Goal: Task Accomplishment & Management: Complete application form

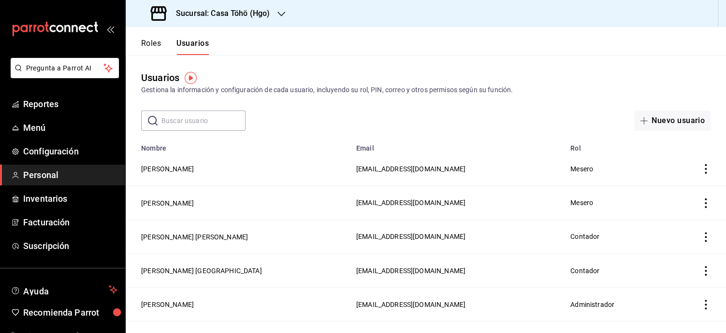
click at [41, 172] on span "Personal" at bounding box center [70, 175] width 94 height 13
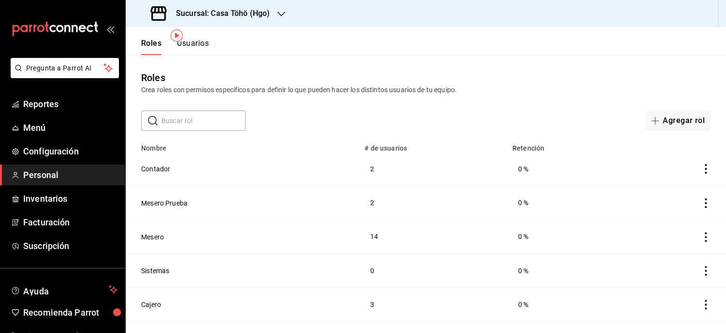
scroll to position [43, 0]
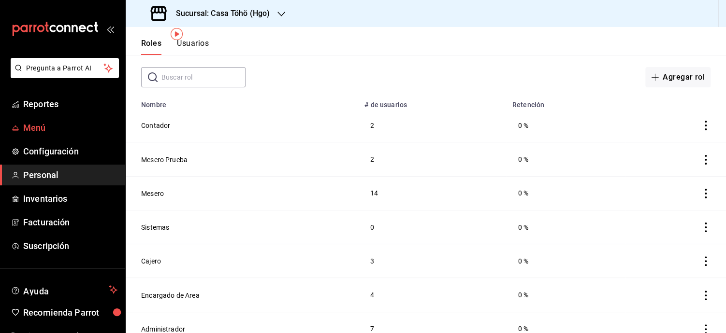
click at [41, 131] on span "Menú" at bounding box center [70, 127] width 94 height 13
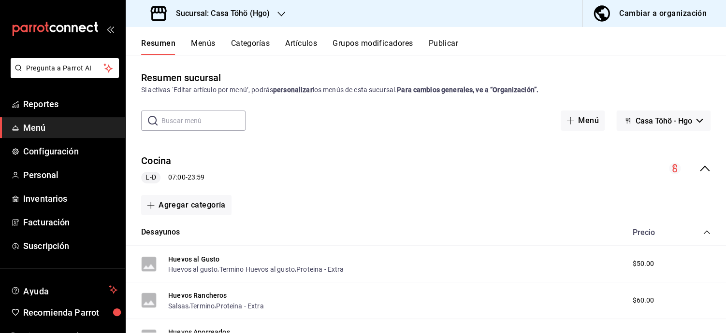
scroll to position [52, 0]
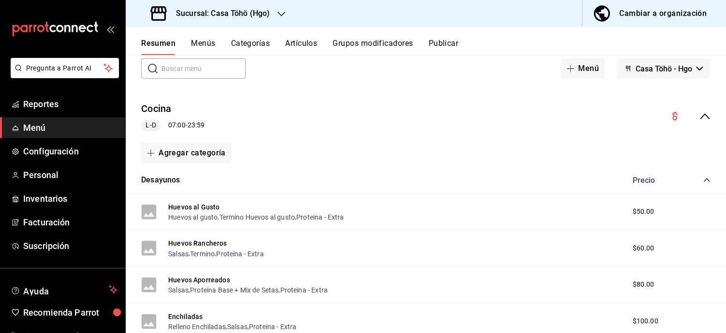
click at [703, 180] on icon "collapse-category-row" at bounding box center [707, 180] width 8 height 8
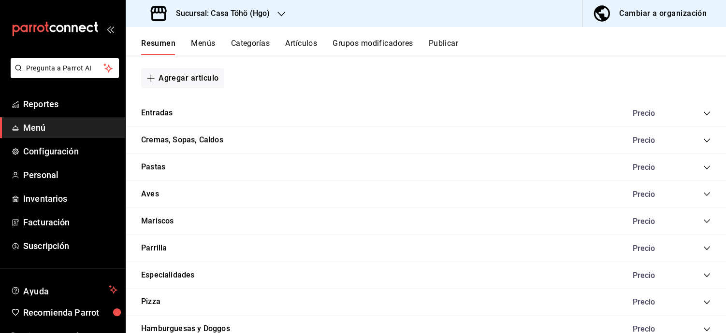
scroll to position [311, 0]
click at [703, 115] on icon "collapse-category-row" at bounding box center [707, 113] width 8 height 8
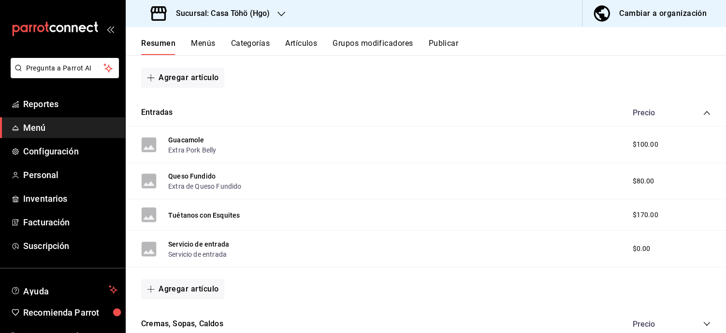
click at [703, 110] on icon "collapse-category-row" at bounding box center [707, 113] width 8 height 8
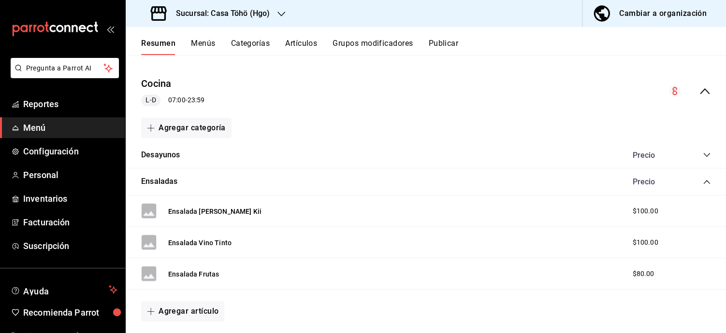
scroll to position [77, 0]
click at [703, 185] on icon "collapse-category-row" at bounding box center [707, 183] width 8 height 8
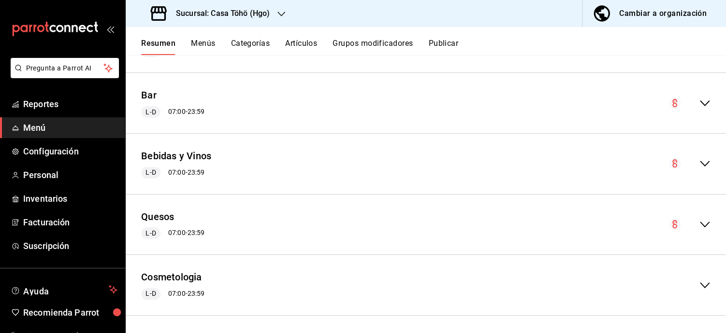
scroll to position [593, 0]
click at [700, 163] on icon "collapse-menu-row" at bounding box center [705, 164] width 12 height 12
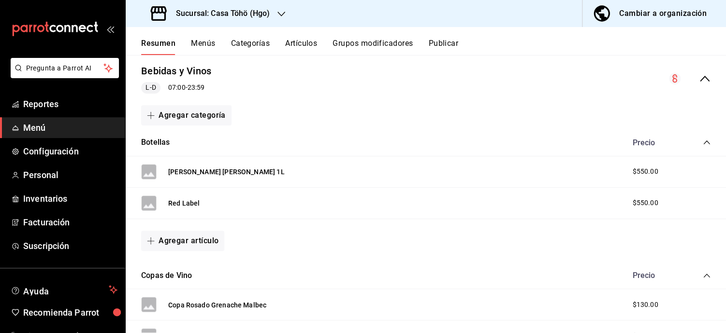
scroll to position [681, 0]
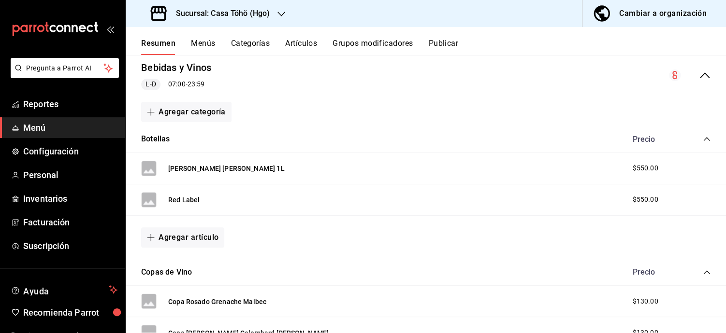
click at [703, 136] on icon "collapse-category-row" at bounding box center [707, 139] width 8 height 8
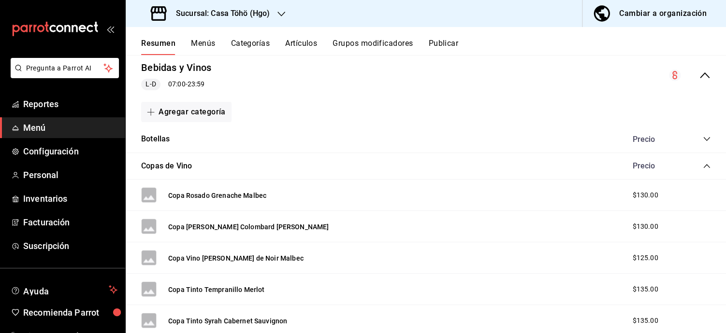
click at [703, 162] on icon "collapse-category-row" at bounding box center [707, 166] width 8 height 8
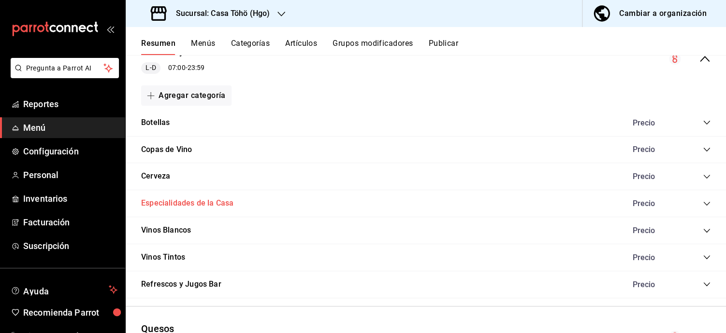
scroll to position [680, 0]
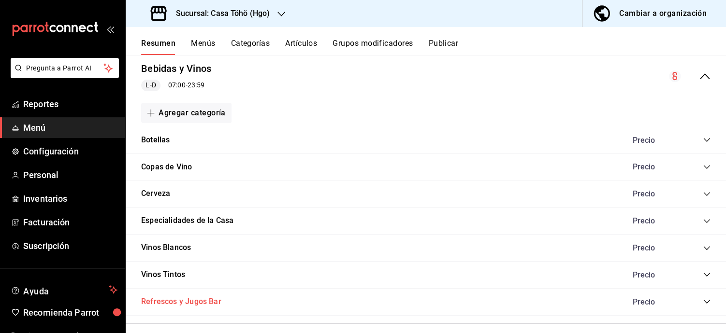
click at [197, 299] on button "Refrescos y Jugos Bar" at bounding box center [181, 302] width 80 height 11
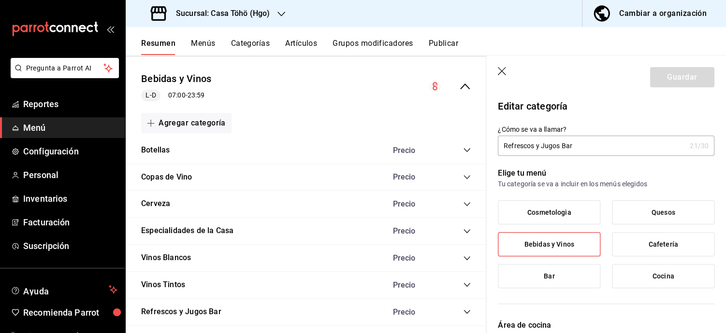
click at [503, 70] on header "Guardar" at bounding box center [606, 76] width 240 height 40
click at [503, 70] on icon "button" at bounding box center [503, 72] width 10 height 10
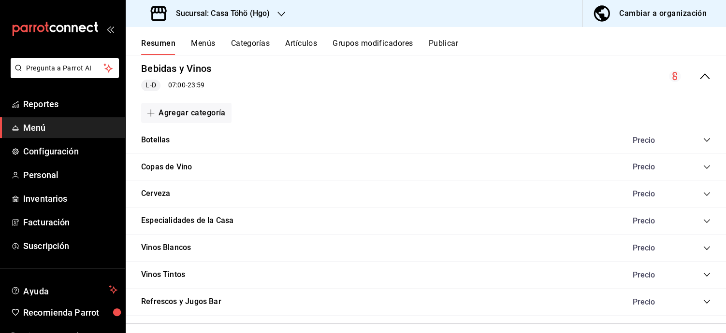
scroll to position [708, 0]
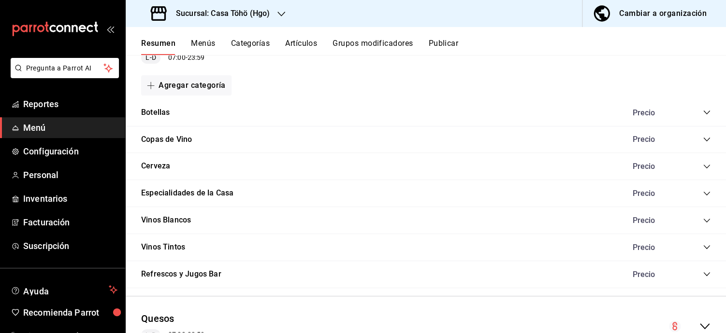
click at [703, 273] on icon "collapse-category-row" at bounding box center [707, 275] width 8 height 8
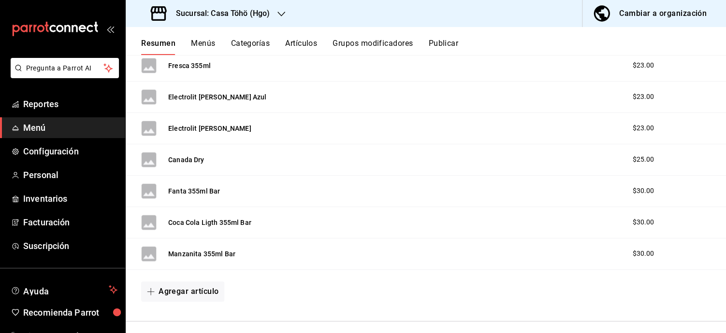
scroll to position [1223, 0]
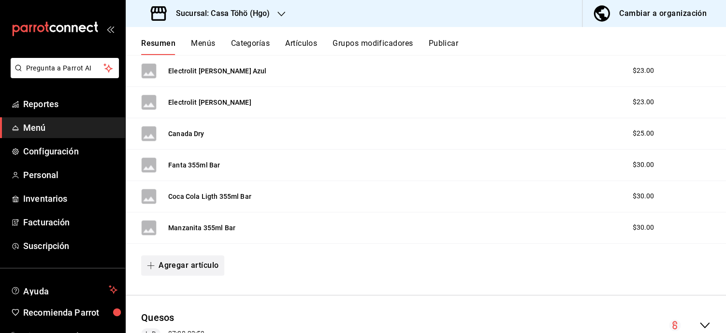
click at [211, 260] on button "Agregar artículo" at bounding box center [182, 266] width 83 height 20
click at [177, 311] on li "Artículo nuevo" at bounding box center [179, 310] width 76 height 24
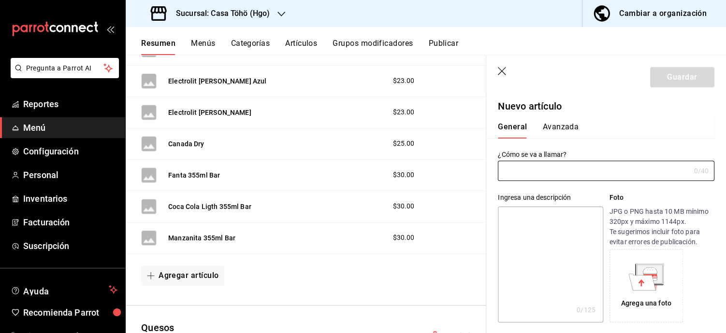
click at [534, 175] on input "text" at bounding box center [594, 170] width 192 height 19
type input "a"
drag, startPoint x: 538, startPoint y: 170, endPoint x: 561, endPoint y: 168, distance: 23.8
click at [561, 168] on input "Agua Tonica" at bounding box center [592, 170] width 188 height 19
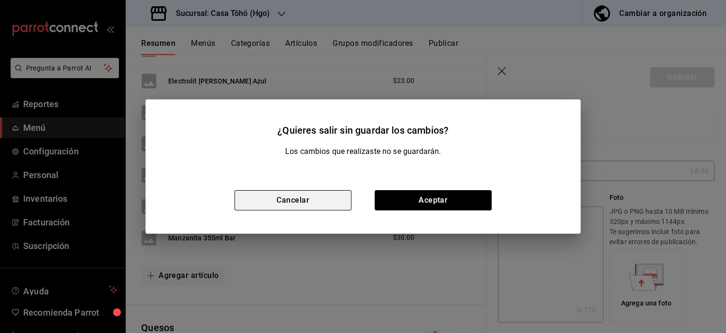
click at [305, 209] on button "Cancelar" at bounding box center [292, 200] width 117 height 20
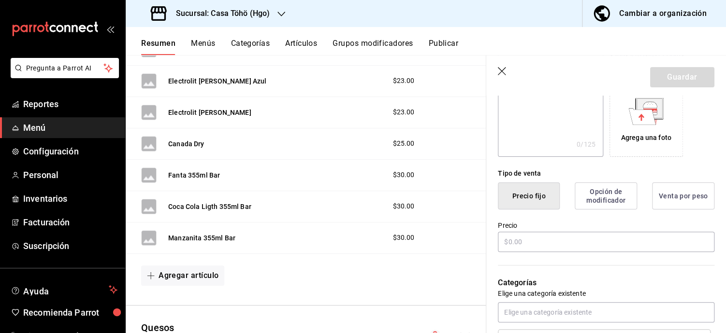
scroll to position [166, 0]
type input "Agua [PERSON_NAME]"
click at [541, 238] on input "text" at bounding box center [606, 241] width 216 height 20
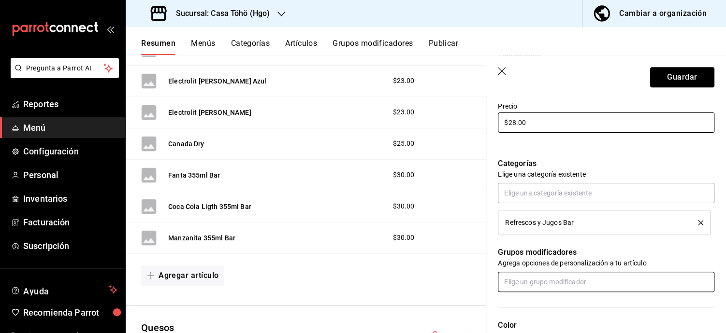
scroll to position [284, 0]
type input "$28.00"
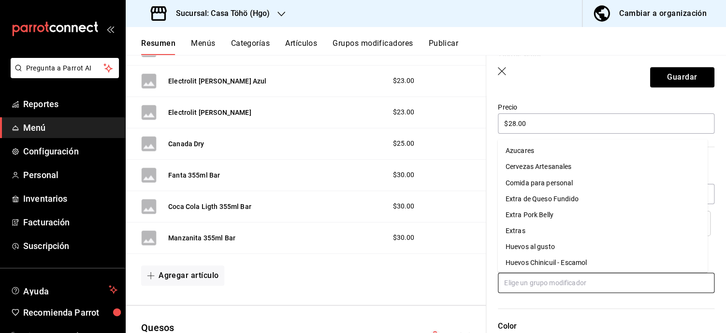
click at [533, 273] on input "text" at bounding box center [606, 283] width 216 height 20
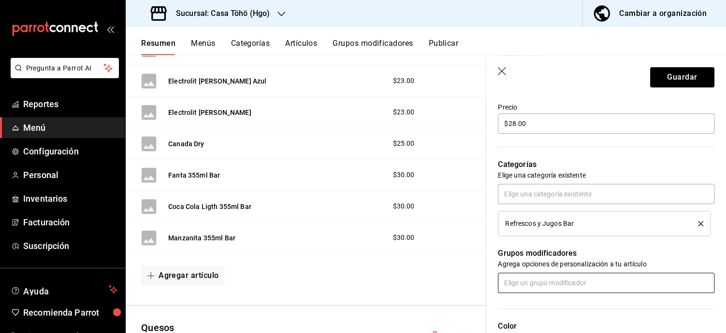
click at [528, 281] on input "text" at bounding box center [606, 283] width 216 height 20
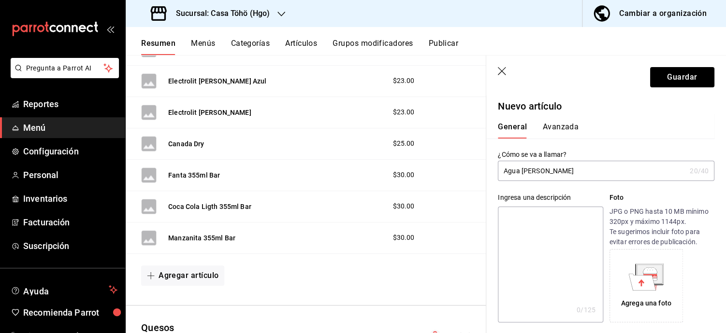
click at [593, 174] on input "Agua [PERSON_NAME]" at bounding box center [592, 170] width 188 height 19
drag, startPoint x: 568, startPoint y: 173, endPoint x: 543, endPoint y: 174, distance: 25.1
click at [543, 174] on input "Agua [PERSON_NAME] 296ml" at bounding box center [592, 170] width 188 height 19
paste input "[PERSON_NAME]"
type input "Agua [PERSON_NAME] 296ml"
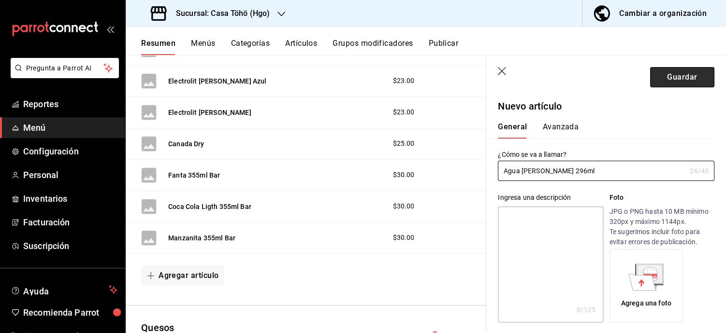
click at [678, 82] on button "Guardar" at bounding box center [682, 77] width 64 height 20
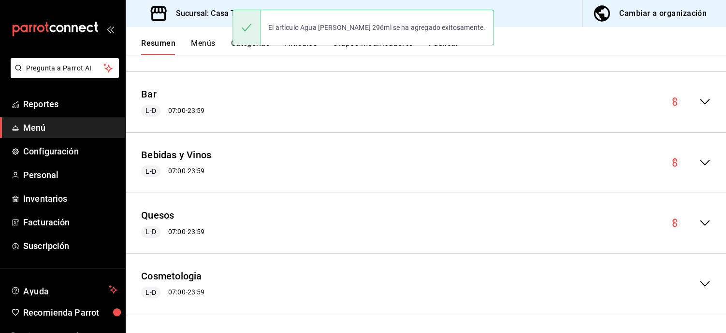
scroll to position [1422, 0]
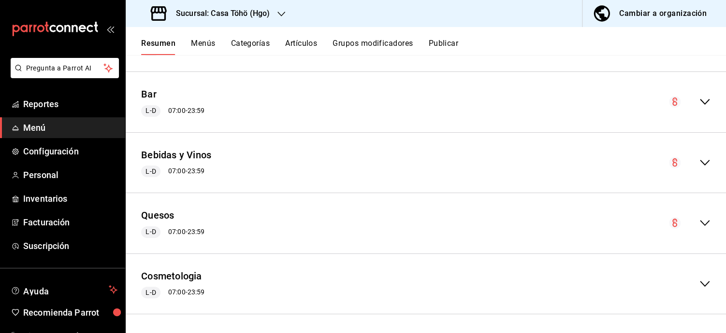
click at [617, 64] on div "Cafetería [PERSON_NAME] 07:00 - 23:59 Agregar categoría" at bounding box center [426, 41] width 600 height 61
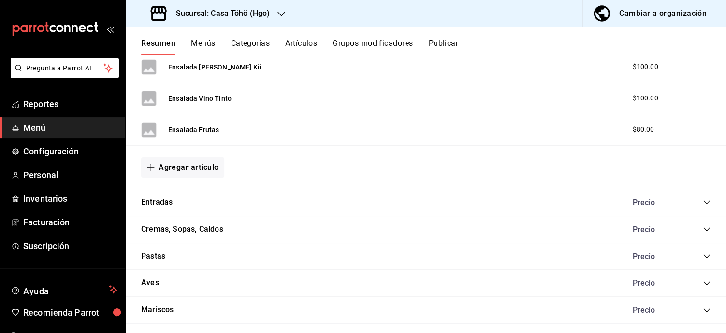
scroll to position [914, 0]
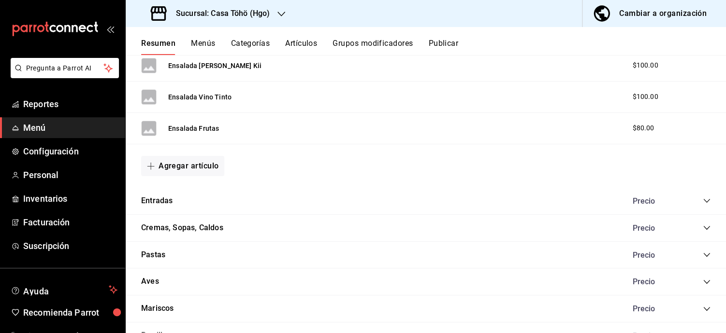
click at [703, 201] on icon "collapse-category-row" at bounding box center [706, 201] width 6 height 4
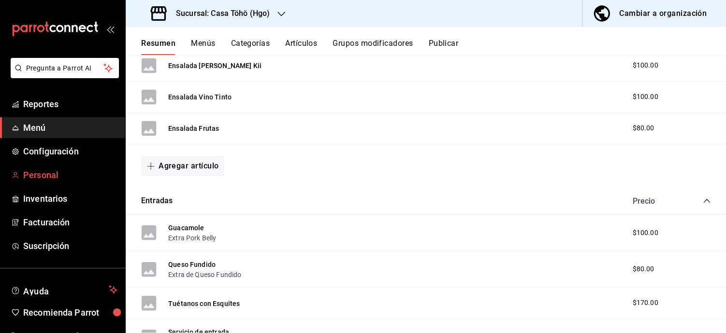
click at [37, 173] on span "Personal" at bounding box center [70, 175] width 94 height 13
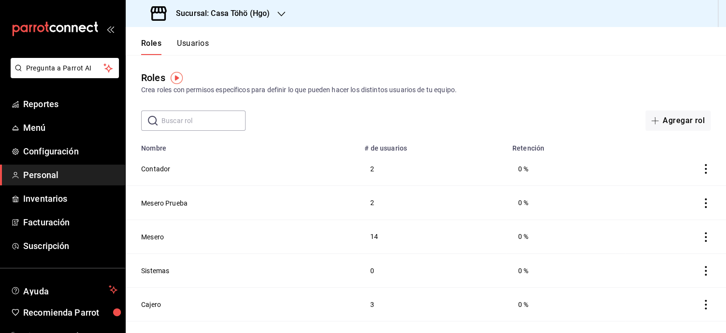
click at [194, 48] on button "Usuarios" at bounding box center [193, 47] width 32 height 16
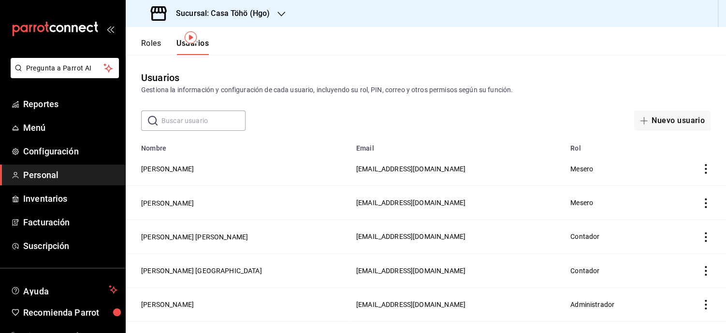
scroll to position [41, 0]
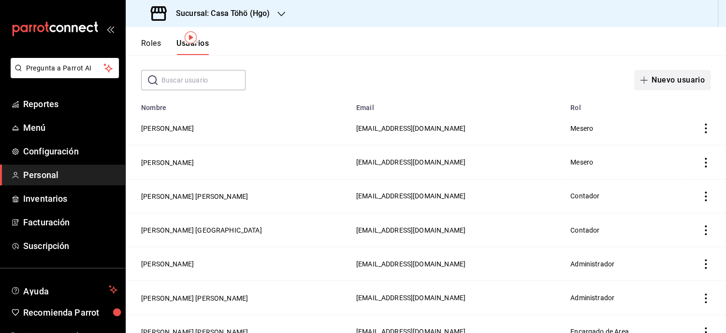
click at [676, 78] on button "Nuevo usuario" at bounding box center [672, 80] width 76 height 20
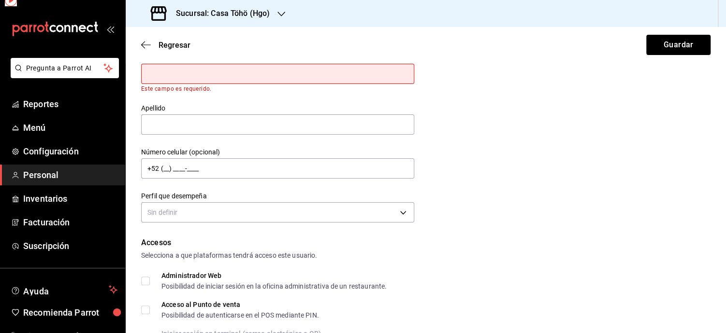
click at [676, 78] on div "Datos personales Nombre Este campo es requerido. Apellido Número celular (opcio…" at bounding box center [425, 128] width 569 height 196
click at [373, 53] on div "Regresar Guardar" at bounding box center [426, 45] width 600 height 36
click at [322, 80] on input "text" at bounding box center [277, 74] width 273 height 20
drag, startPoint x: 309, startPoint y: 132, endPoint x: 306, endPoint y: 148, distance: 15.8
click at [309, 132] on input "text" at bounding box center [277, 125] width 273 height 20
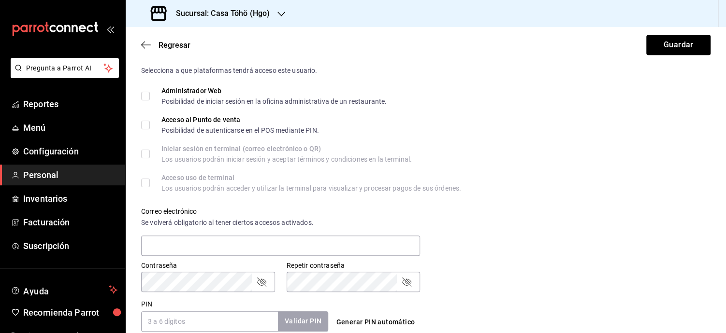
scroll to position [240, 0]
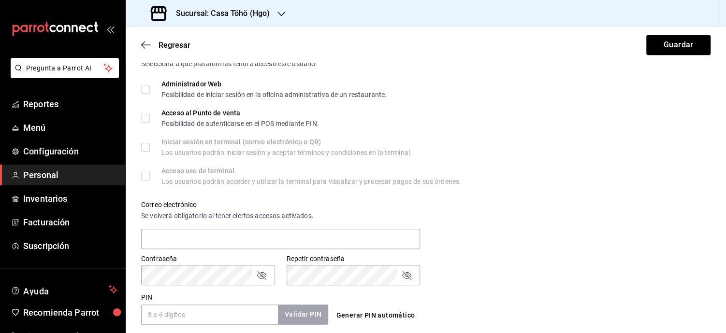
click at [231, 316] on input "PIN" at bounding box center [209, 315] width 137 height 20
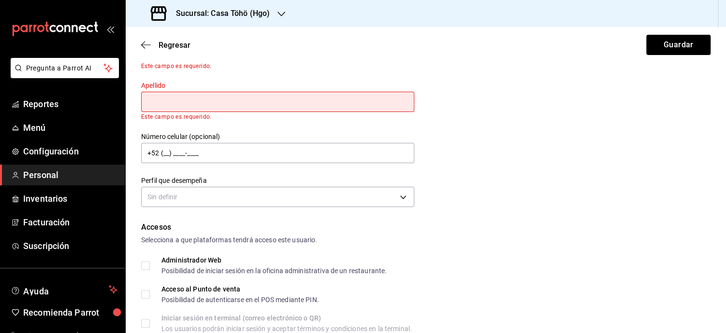
scroll to position [64, 0]
click at [319, 105] on input "text" at bounding box center [277, 101] width 273 height 20
type input "m"
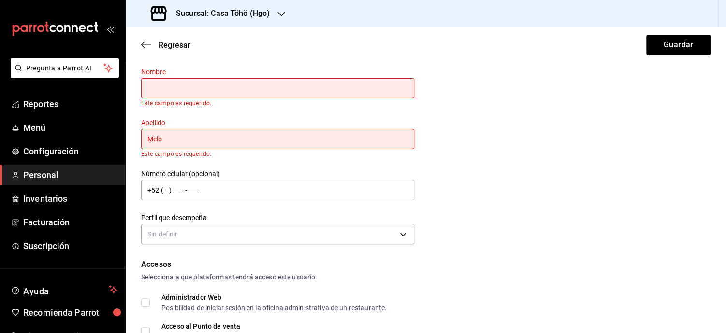
scroll to position [25, 0]
type input "Melo"
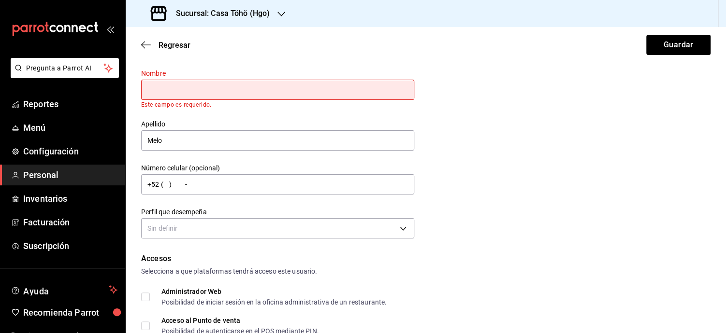
click at [223, 85] on input "text" at bounding box center [277, 90] width 273 height 20
type input "[PERSON_NAME]"
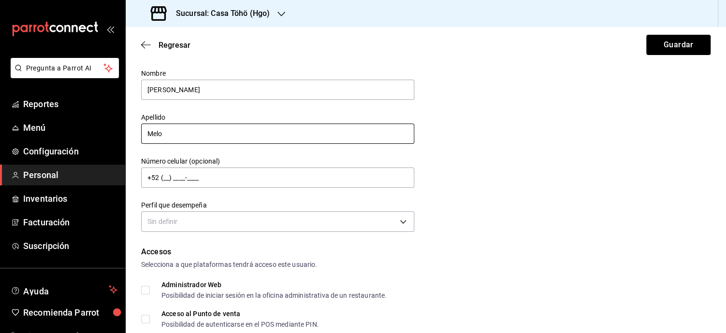
click at [216, 142] on input "Melo" at bounding box center [277, 134] width 273 height 20
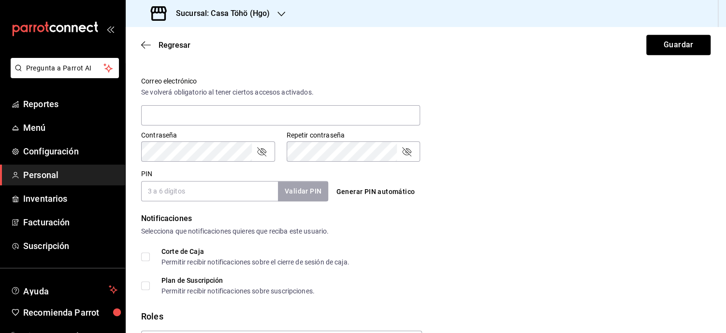
scroll to position [350, 0]
type input "[PERSON_NAME]"
click at [186, 184] on input "PIN" at bounding box center [209, 190] width 137 height 20
type input "010806"
click at [288, 192] on button "Validar PIN" at bounding box center [302, 190] width 51 height 21
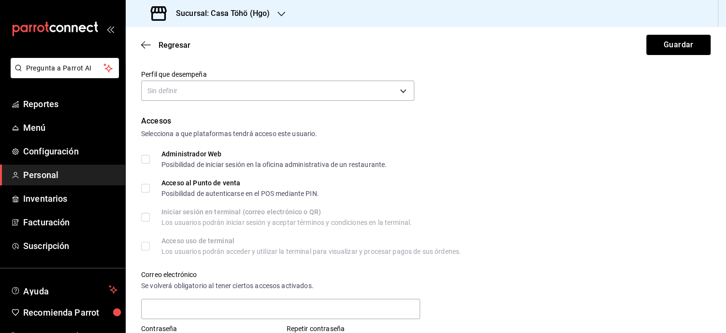
scroll to position [155, 0]
click at [184, 93] on body "Pregunta a Parrot AI Reportes Menú Configuración Personal Inventarios Facturaci…" at bounding box center [363, 166] width 726 height 333
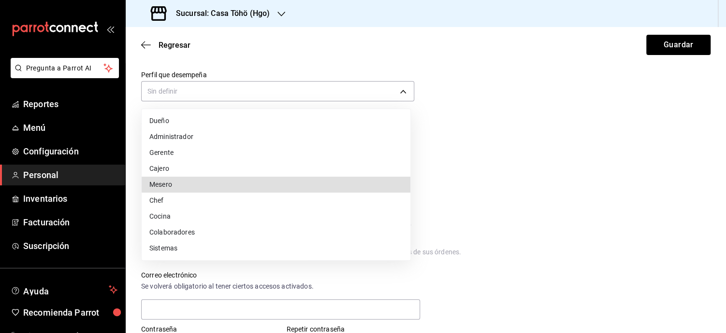
click at [157, 186] on li "Mesero" at bounding box center [276, 185] width 269 height 16
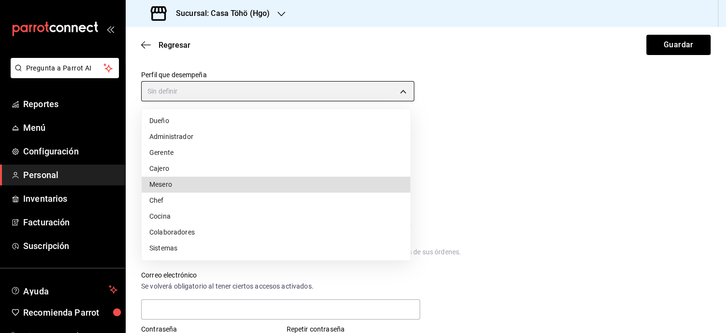
type input "WAITER"
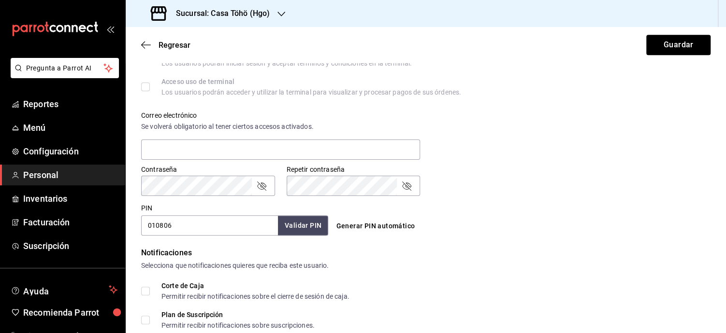
scroll to position [410, 0]
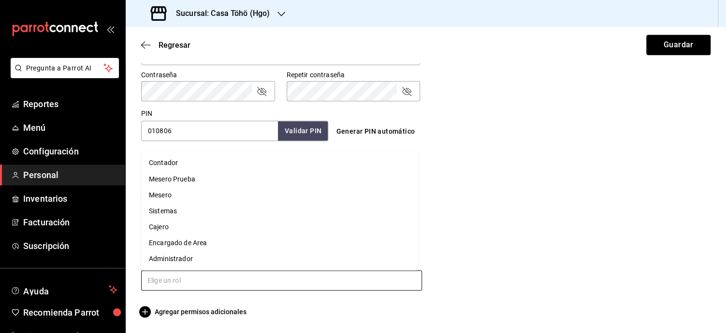
click at [162, 281] on input "text" at bounding box center [281, 281] width 281 height 20
type input "me"
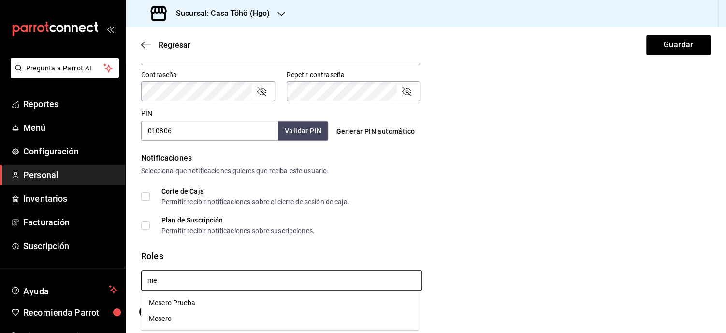
click at [162, 319] on li "Mesero" at bounding box center [279, 319] width 277 height 16
checkbox input "true"
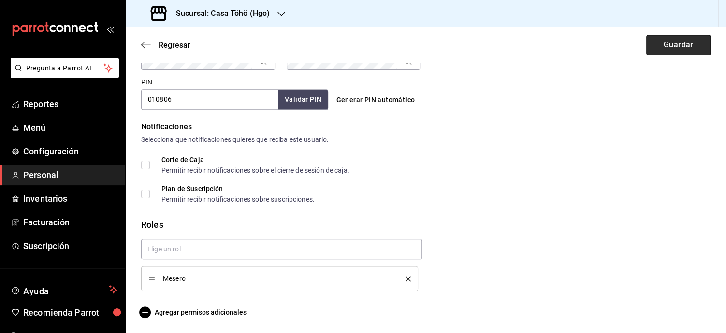
click at [674, 47] on button "Guardar" at bounding box center [678, 45] width 64 height 20
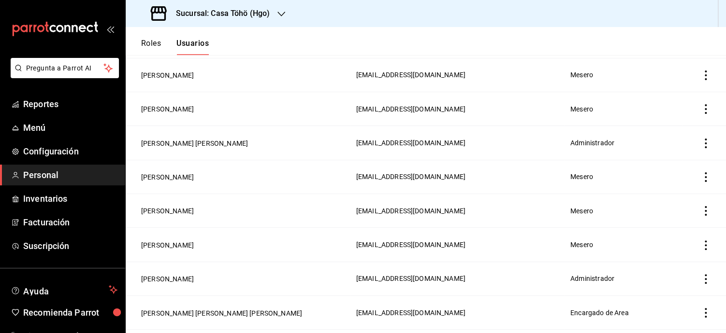
scroll to position [638, 0]
click at [324, 32] on header "Roles Usuarios" at bounding box center [426, 41] width 600 height 28
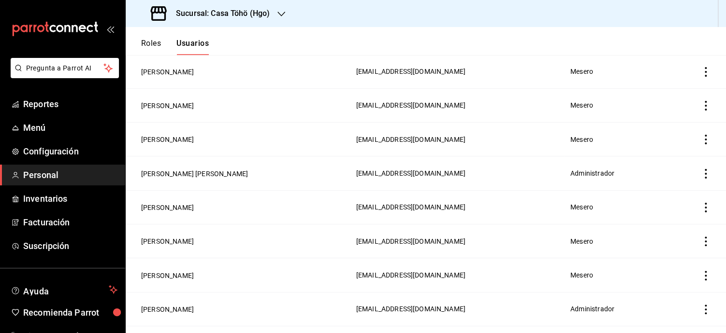
scroll to position [597, 0]
